Goal: Information Seeking & Learning: Learn about a topic

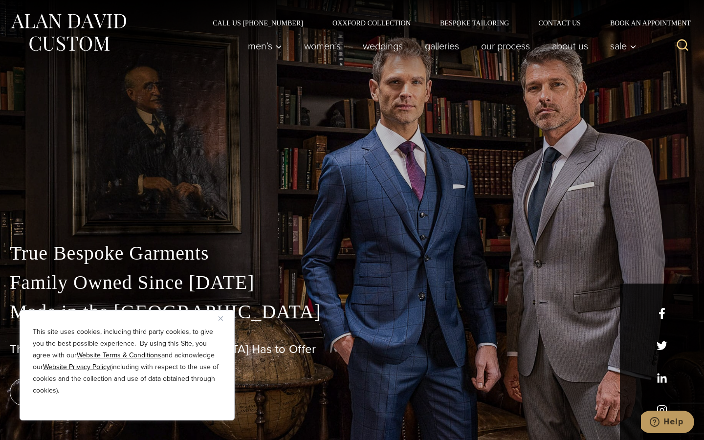
click at [237, 319] on p "True Bespoke Garments Family Owned Since 1913 Made in the United States" at bounding box center [352, 283] width 684 height 88
click at [564, 49] on link "About Us" at bounding box center [570, 46] width 58 height 20
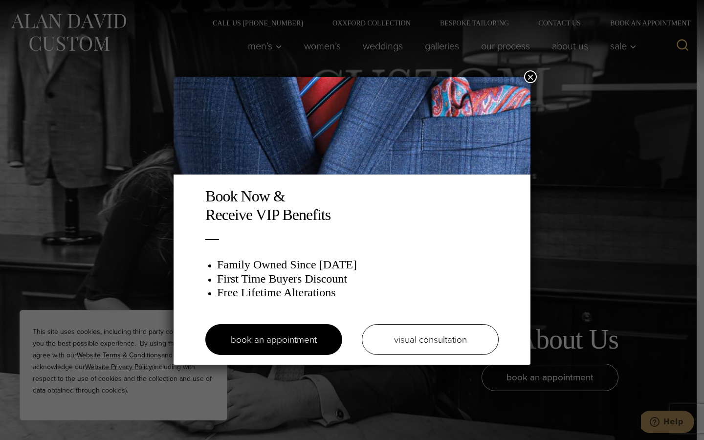
click at [528, 76] on button "×" at bounding box center [530, 76] width 13 height 13
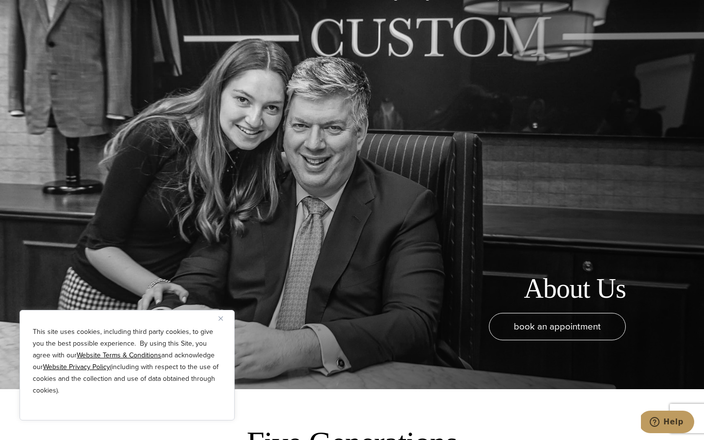
scroll to position [47, 0]
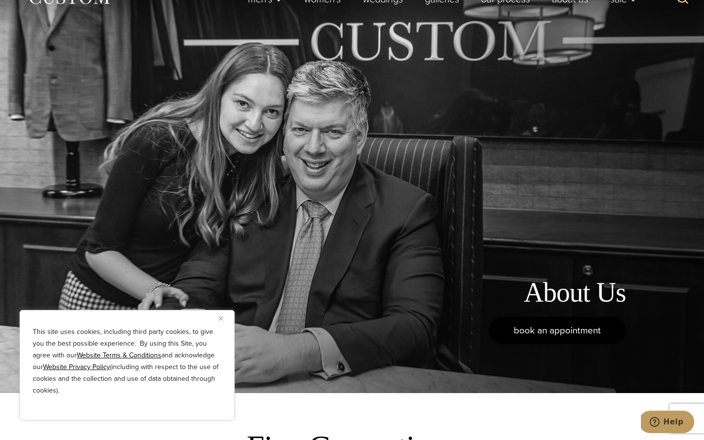
click at [559, 327] on span "book an appointment" at bounding box center [557, 330] width 87 height 14
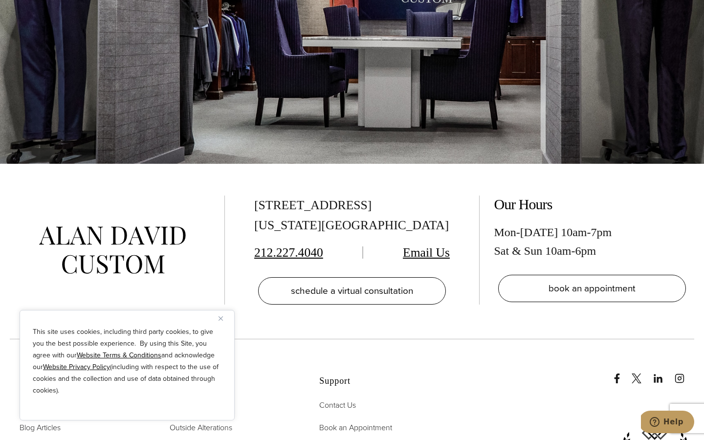
scroll to position [1925, 0]
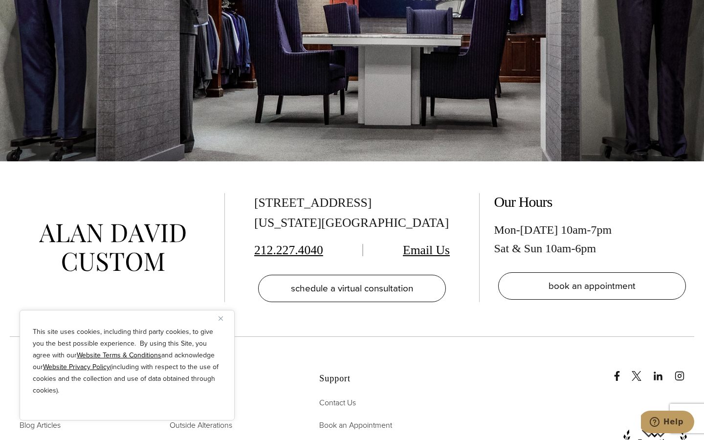
click at [663, 161] on div "515 Madison Ave, Suite 301 New York, NY 10022 212.227.4040 Email Us schedule a …" at bounding box center [352, 248] width 704 height 175
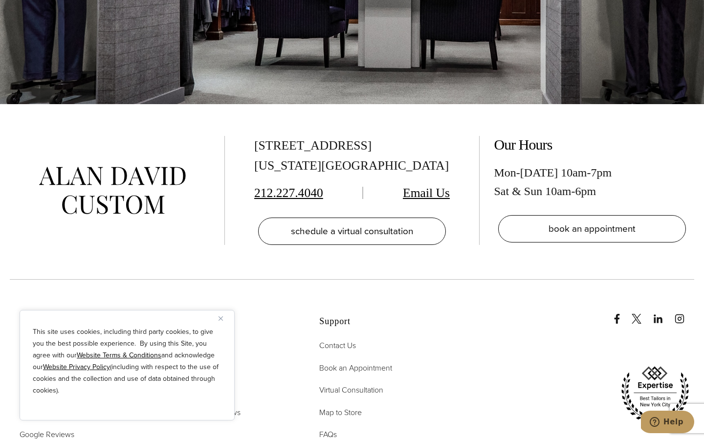
scroll to position [1981, 0]
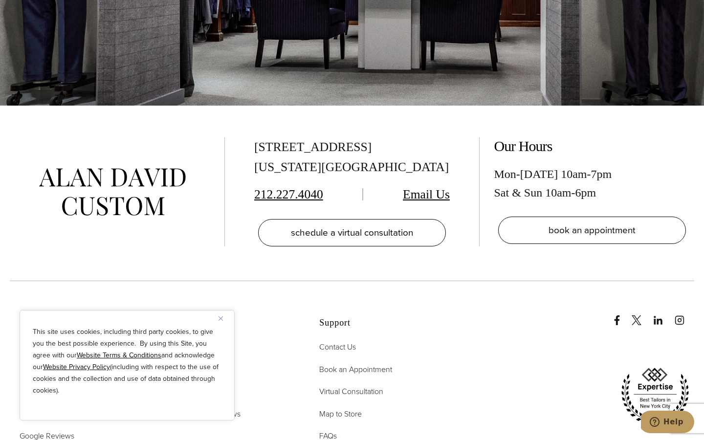
click at [522, 284] on div at bounding box center [575, 362] width 240 height 162
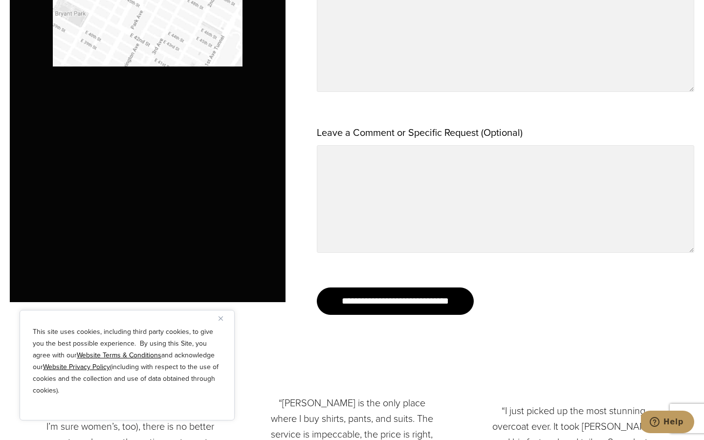
scroll to position [1040, 0]
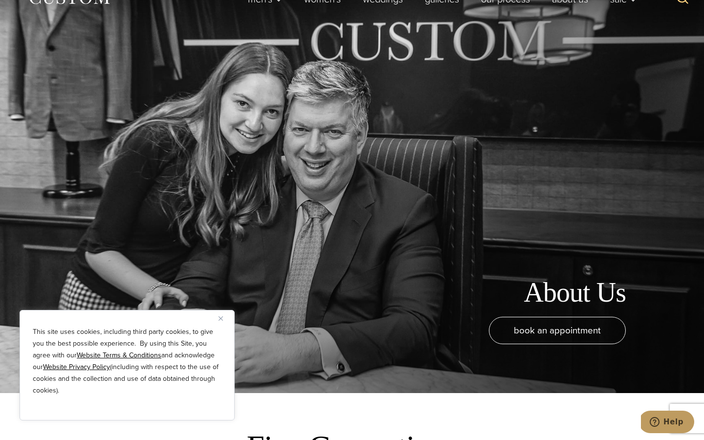
click at [216, 317] on div "This site uses cookies, including third party cookies, to give you the best pos…" at bounding box center [127, 365] width 215 height 110
click at [220, 318] on img "Close" at bounding box center [220, 318] width 4 height 4
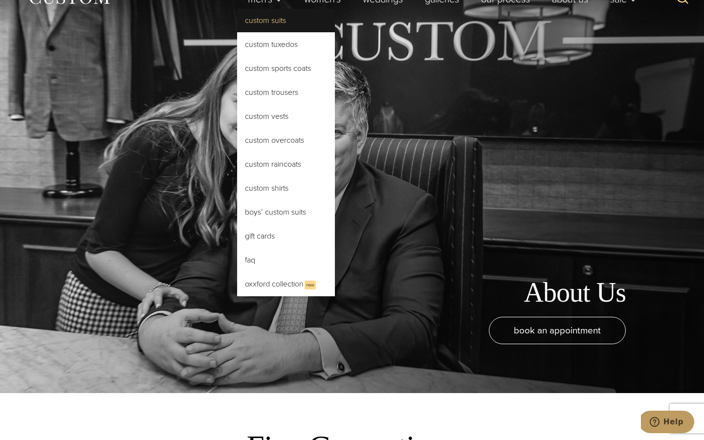
click at [258, 29] on link "Custom Suits" at bounding box center [286, 20] width 98 height 23
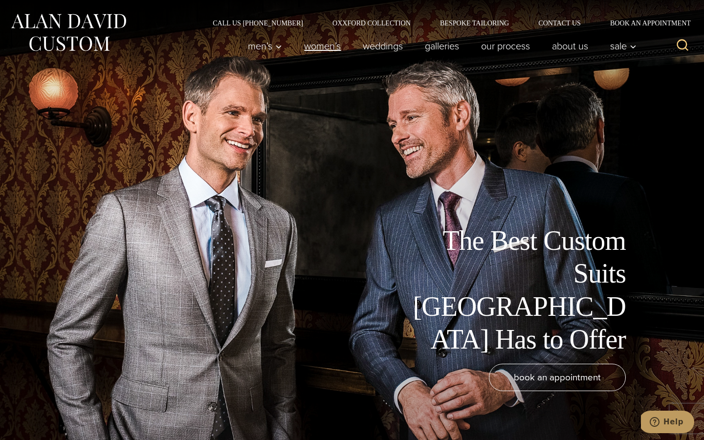
click at [310, 46] on link "Women’s" at bounding box center [322, 46] width 59 height 20
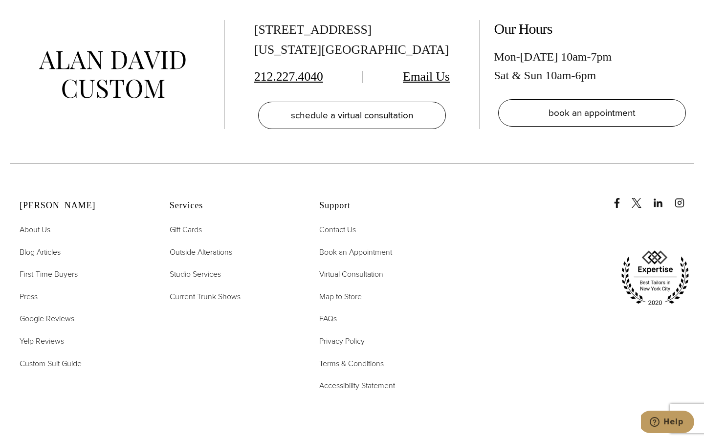
scroll to position [5916, 0]
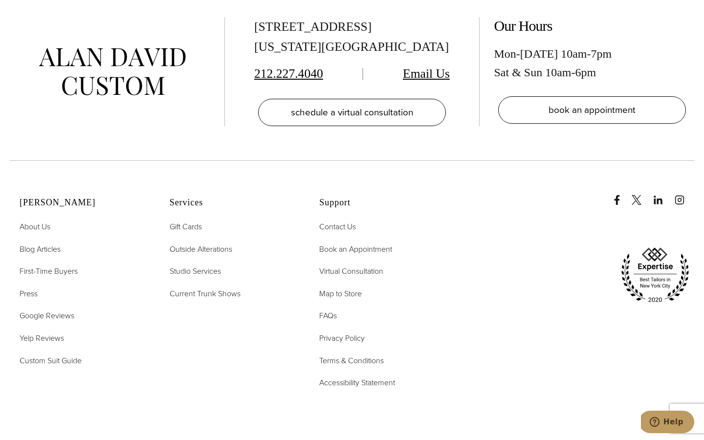
click at [38, 238] on ul "About Us Blog Articles First-Time Buyers Press Google Reviews Yelp Reviews Cust…" at bounding box center [83, 293] width 126 height 146
click at [37, 288] on span "Press" at bounding box center [29, 293] width 18 height 11
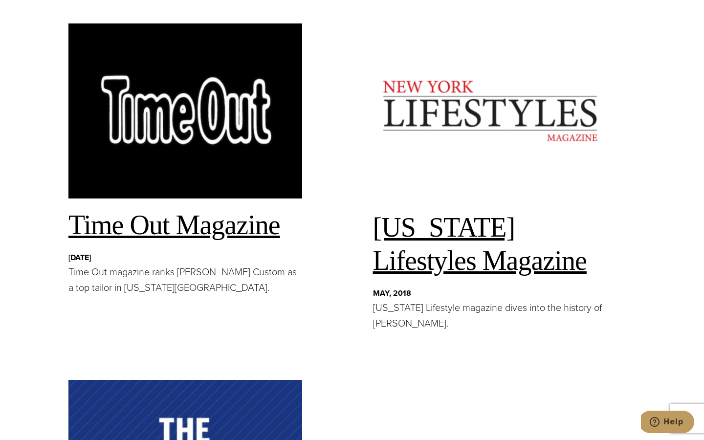
scroll to position [1624, 0]
